Goal: Find contact information: Find contact information

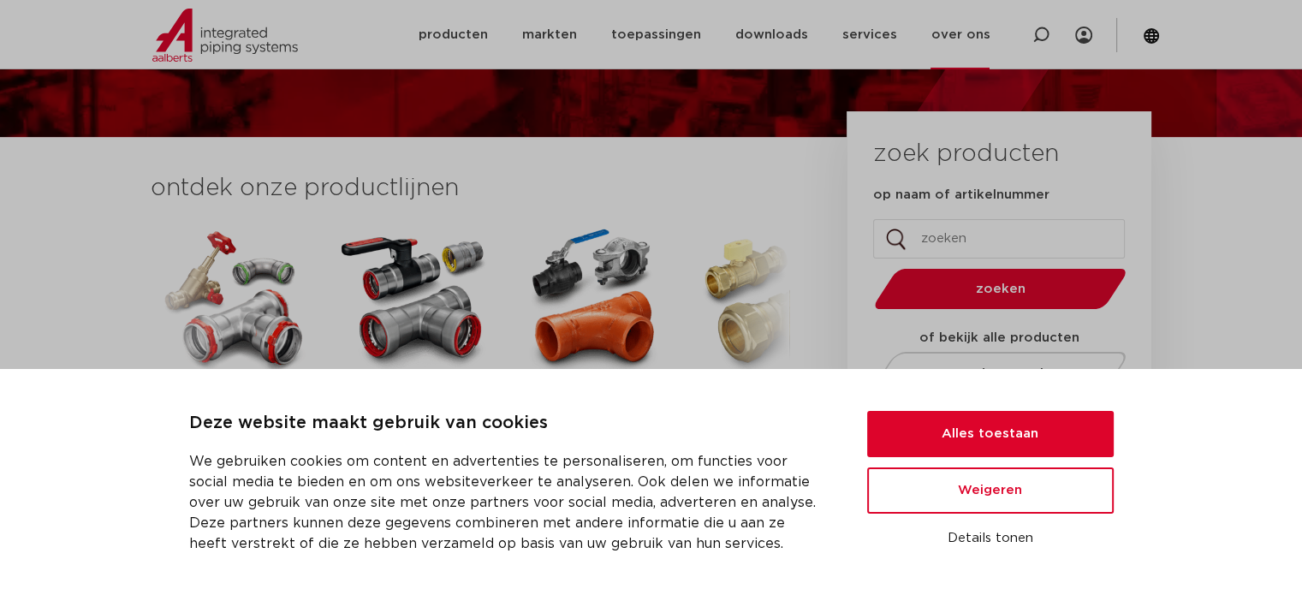
click at [972, 41] on link "over ons" at bounding box center [959, 34] width 59 height 69
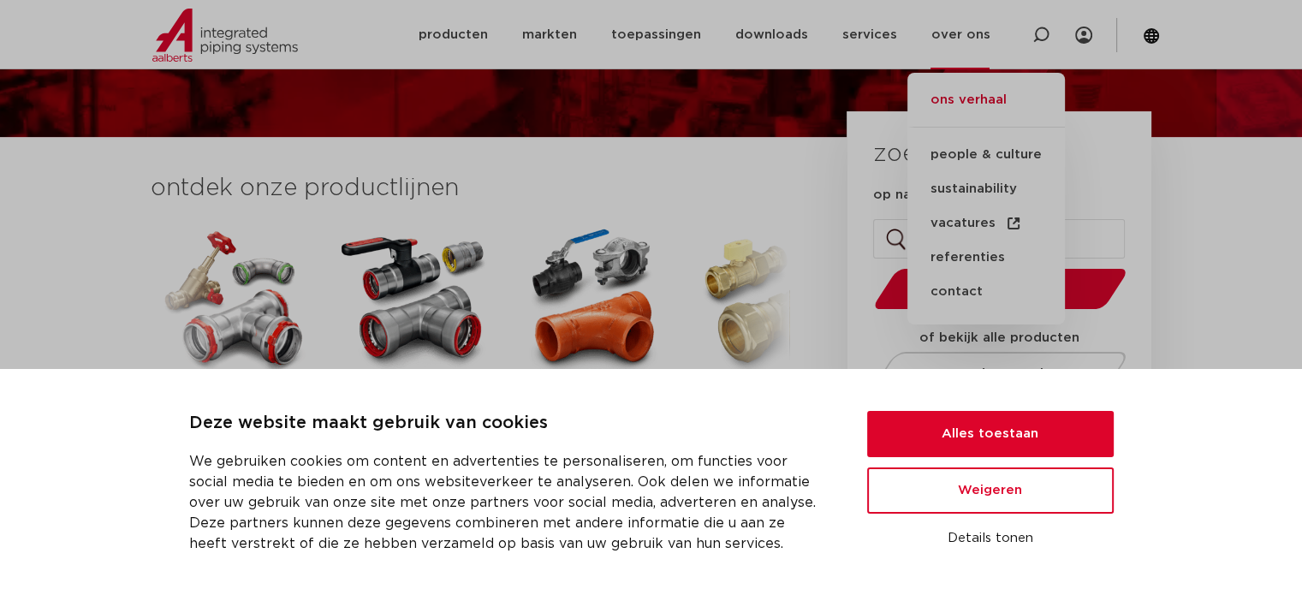
click at [958, 98] on link "ons verhaal" at bounding box center [985, 109] width 157 height 38
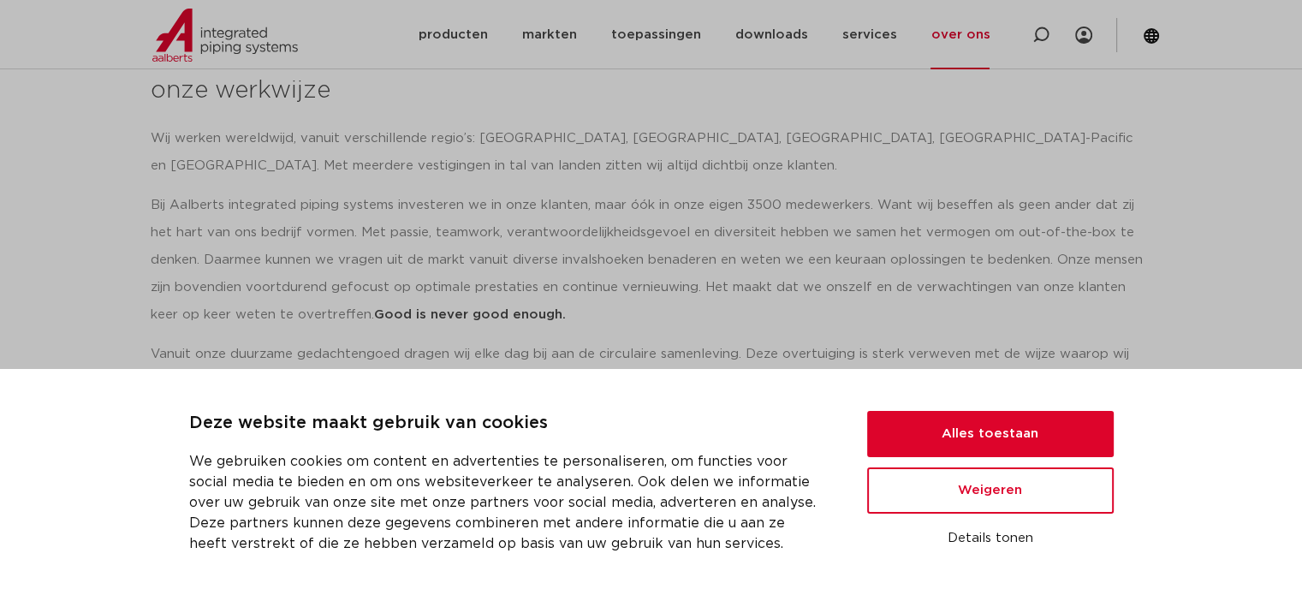
scroll to position [2054, 0]
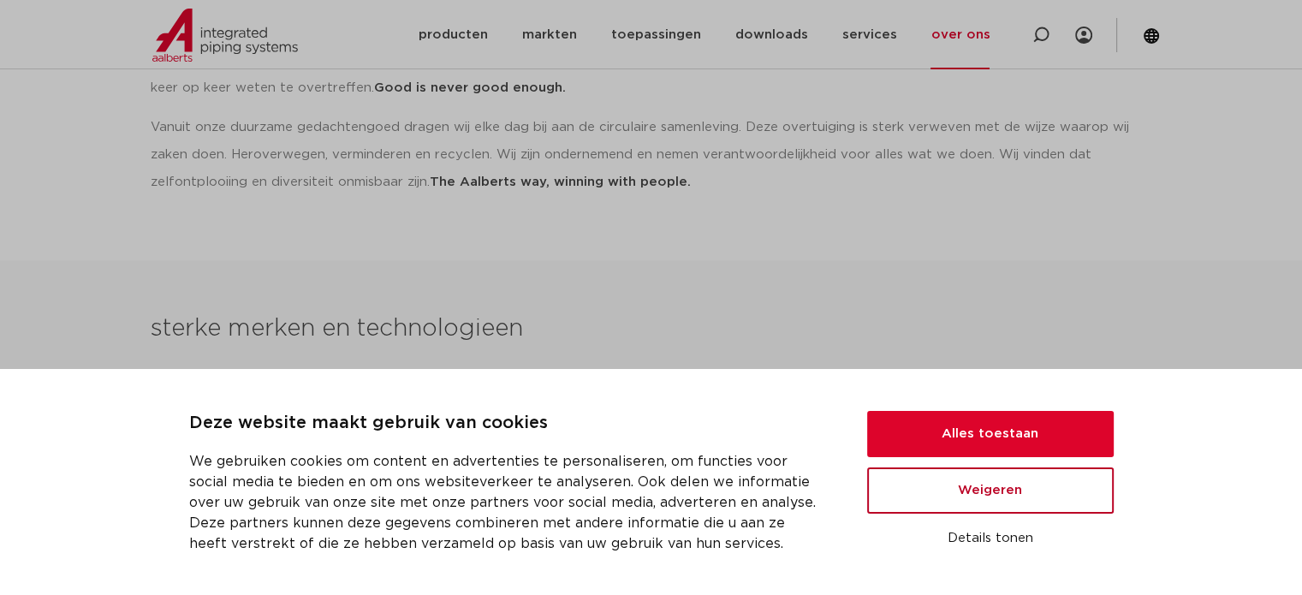
click at [1002, 490] on button "Weigeren" at bounding box center [990, 490] width 246 height 46
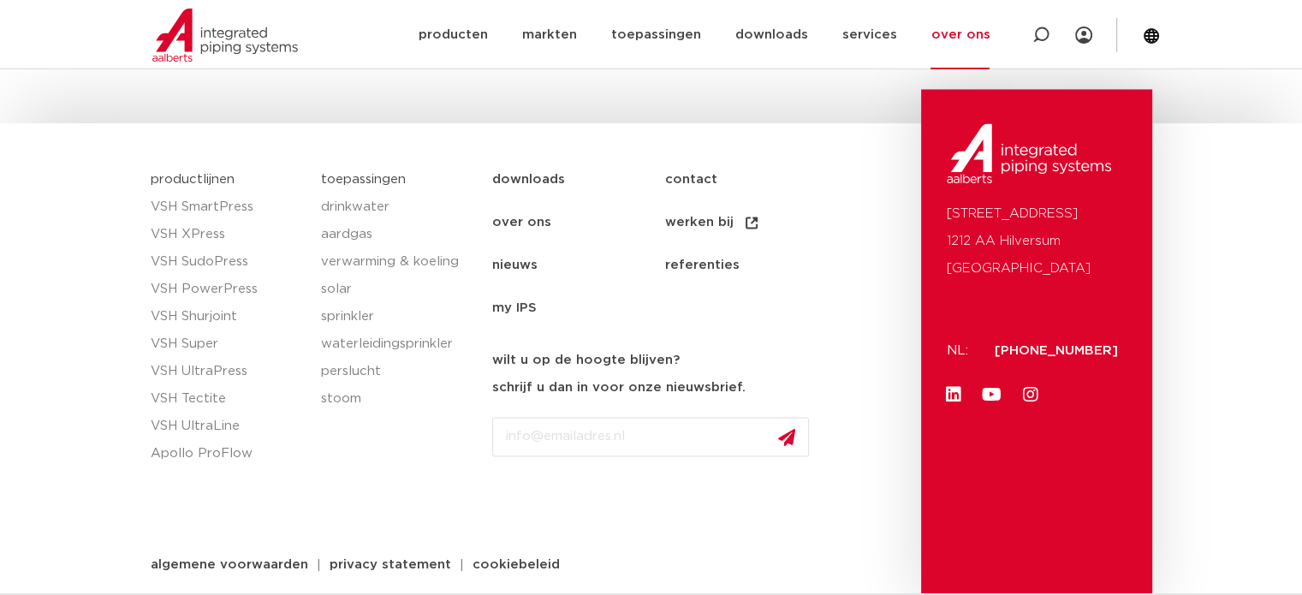
scroll to position [2732, 0]
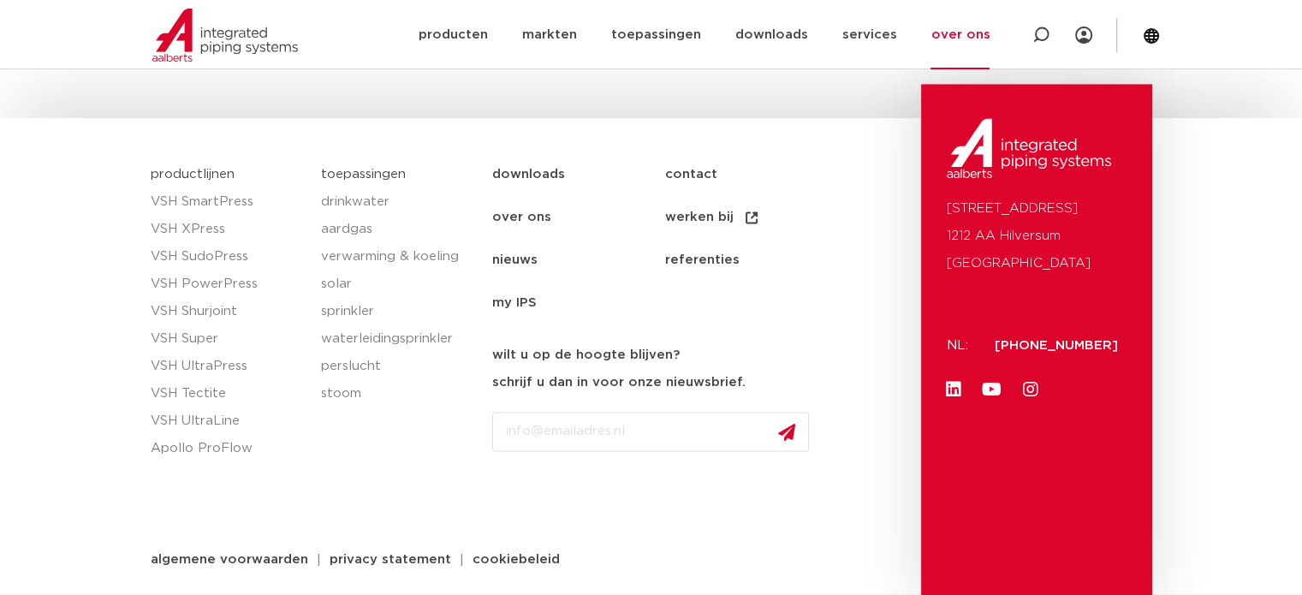
click at [705, 176] on link "contact" at bounding box center [750, 174] width 172 height 43
